Goal: Task Accomplishment & Management: Complete application form

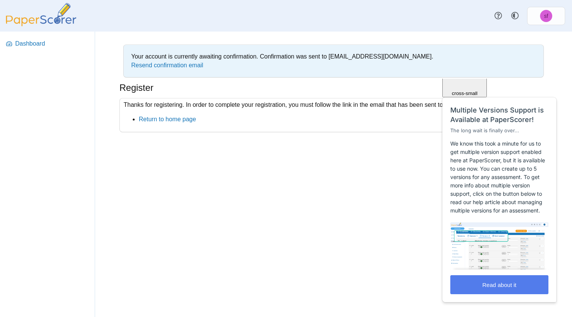
click at [392, 256] on div "Your account is currently awaiting confirmation. Confirmation was sent to liehw…" at bounding box center [333, 175] width 477 height 286
click at [471, 51] on span "Close" at bounding box center [464, 48] width 13 height 6
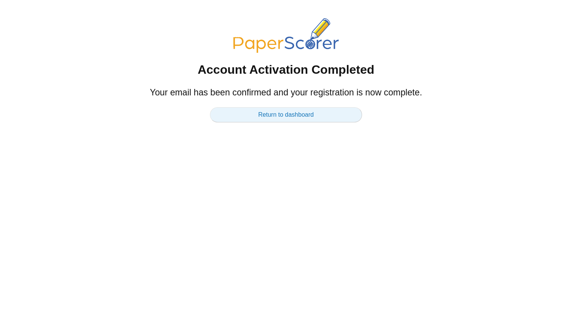
click at [287, 116] on link "Return to dashboard" at bounding box center [286, 114] width 152 height 15
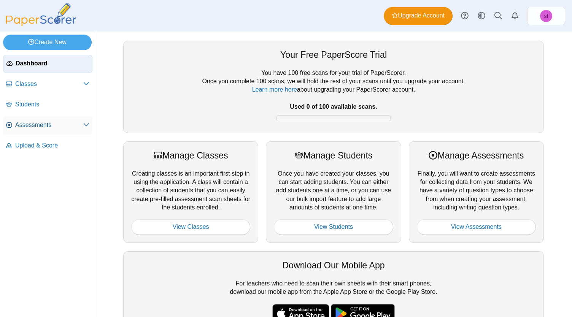
click at [56, 124] on span "Assessments" at bounding box center [49, 125] width 68 height 8
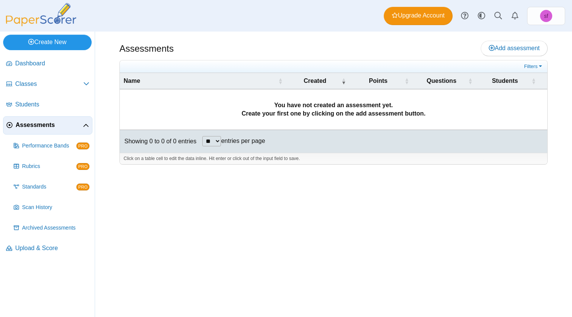
click at [68, 44] on link "Create New" at bounding box center [47, 42] width 89 height 15
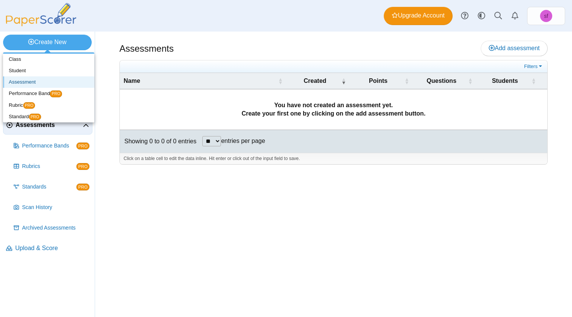
click at [39, 81] on link "Assessment" at bounding box center [48, 81] width 91 height 11
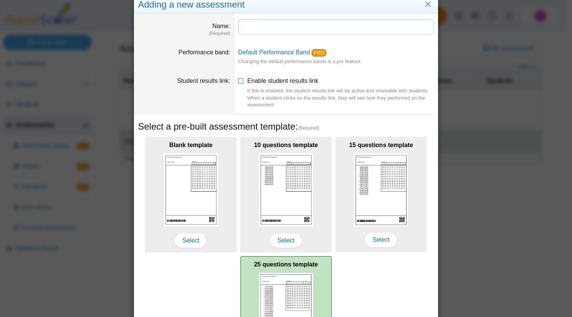
scroll to position [15, 0]
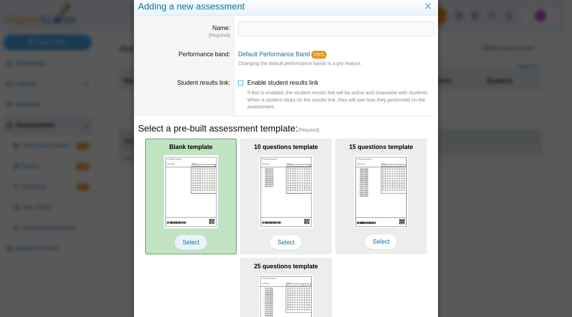
click at [182, 238] on span "Select" at bounding box center [191, 242] width 33 height 15
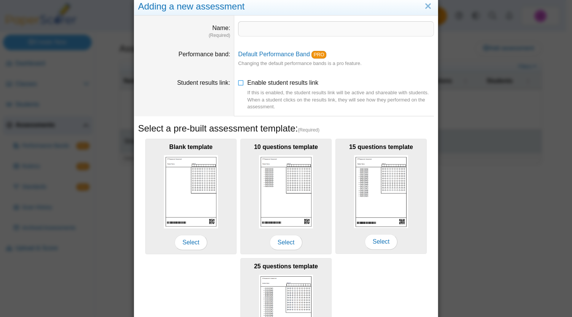
scroll to position [101, 0]
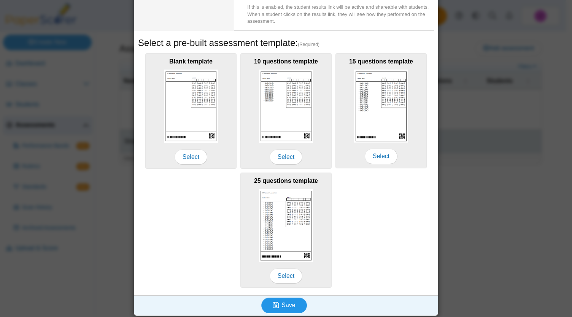
click at [281, 308] on button "Save" at bounding box center [284, 305] width 46 height 15
click at [281, 302] on span "Save" at bounding box center [288, 305] width 14 height 6
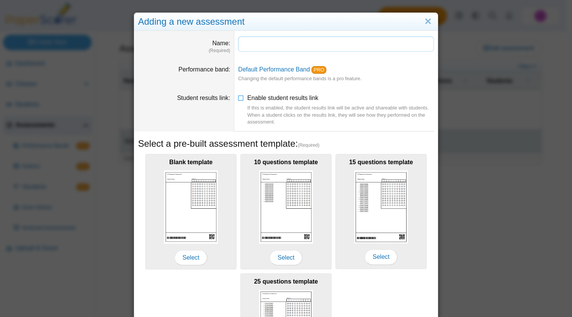
click at [257, 49] on input "Name" at bounding box center [336, 44] width 196 height 15
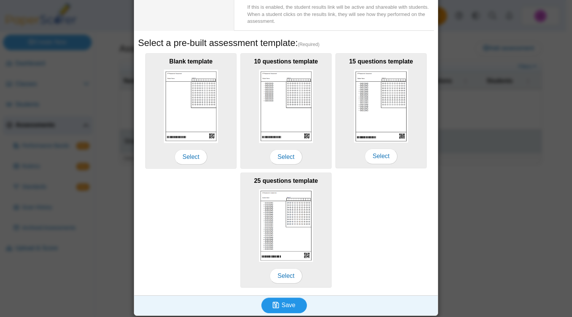
type input "**********"
click at [282, 303] on span "Save" at bounding box center [288, 305] width 14 height 6
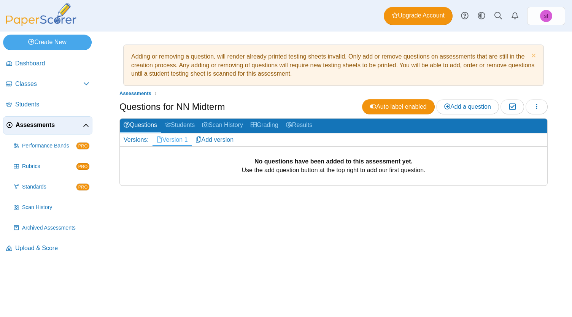
click at [306, 163] on b "No questions have been added to this assessment yet." at bounding box center [333, 161] width 158 height 6
click at [175, 142] on link "Version 1" at bounding box center [171, 139] width 39 height 13
click at [474, 106] on span "Add a question" at bounding box center [467, 106] width 47 height 6
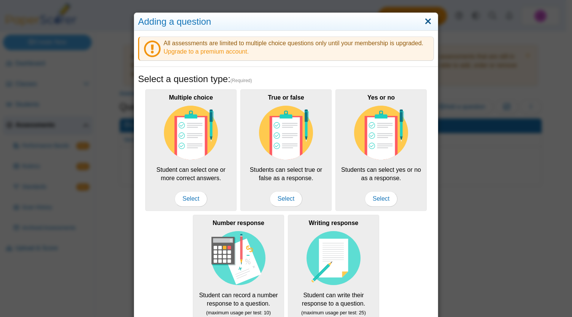
click at [422, 19] on link "Close" at bounding box center [428, 21] width 12 height 13
